Goal: Use online tool/utility: Utilize a website feature to perform a specific function

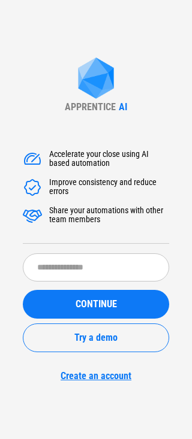
click at [89, 251] on div "Accelerate your close using AI based automation Improve consistency and reduce …" at bounding box center [96, 259] width 146 height 245
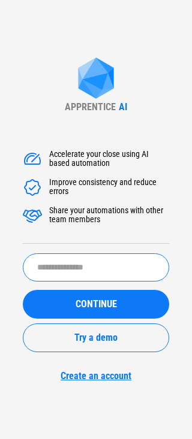
click at [90, 255] on input "text" at bounding box center [96, 267] width 146 height 28
click at [123, 273] on input "text" at bounding box center [96, 267] width 146 height 28
click at [87, 266] on input "text" at bounding box center [96, 267] width 146 height 28
type input "****"
click at [23, 290] on button "CONTINUE" at bounding box center [96, 304] width 146 height 29
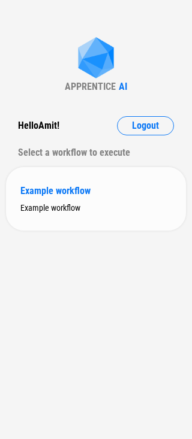
click at [90, 203] on div "Example workflow" at bounding box center [95, 208] width 151 height 10
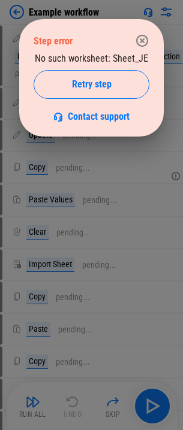
click at [122, 51] on div "Step error" at bounding box center [92, 41] width 116 height 24
click at [120, 53] on div "No such worksheet: Sheet_JE Retry step Contact support" at bounding box center [92, 87] width 116 height 69
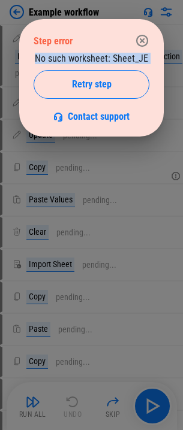
click at [120, 53] on div "No such worksheet: Sheet_JE Retry step Contact support" at bounding box center [92, 87] width 116 height 69
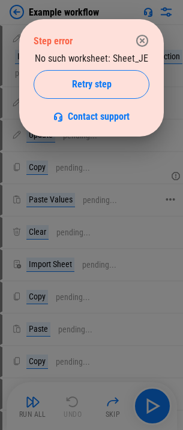
click at [114, 202] on div at bounding box center [91, 215] width 183 height 430
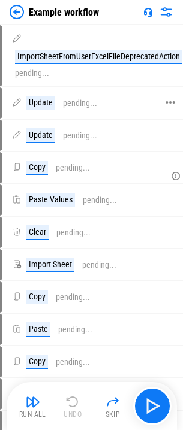
click at [124, 114] on div "Update pending..." at bounding box center [85, 103] width 167 height 29
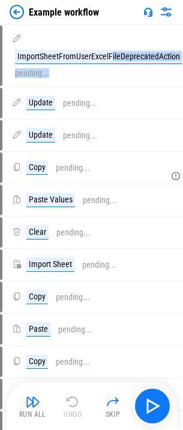
click at [112, 77] on div "ImportSheetFromUserExcelFileDeprecatedAction pending..." at bounding box center [85, 55] width 167 height 59
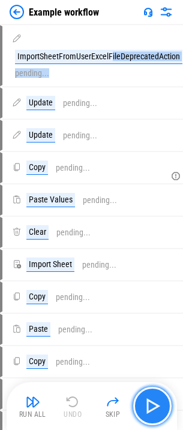
click at [142, 395] on button "button" at bounding box center [152, 406] width 38 height 38
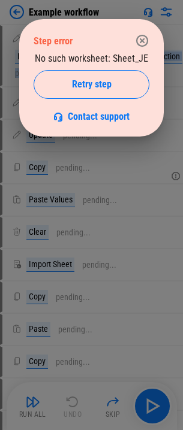
click at [144, 47] on icon "button" at bounding box center [142, 41] width 14 height 14
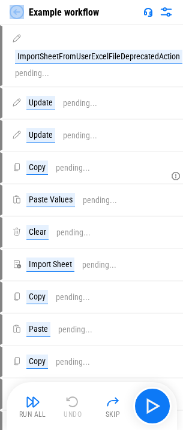
click at [23, 15] on div "Example workflow" at bounding box center [54, 12] width 89 height 14
click at [22, 15] on img at bounding box center [17, 12] width 14 height 14
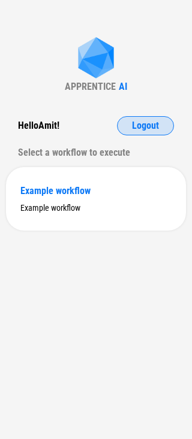
click at [151, 135] on button "Logout" at bounding box center [145, 125] width 57 height 19
